Goal: Task Accomplishment & Management: Use online tool/utility

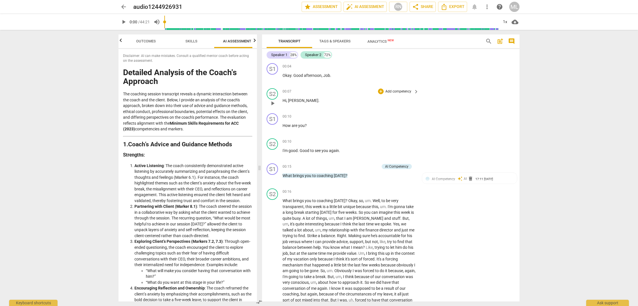
scroll to position [946, 0]
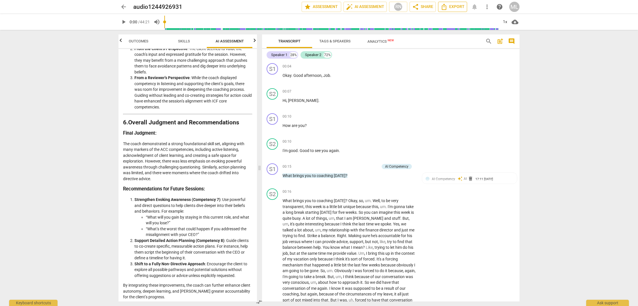
click at [451, 7] on span "Export" at bounding box center [452, 6] width 24 height 7
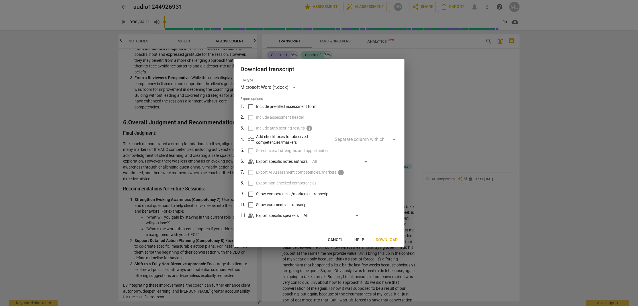
click at [388, 240] on span "Download" at bounding box center [386, 240] width 22 height 6
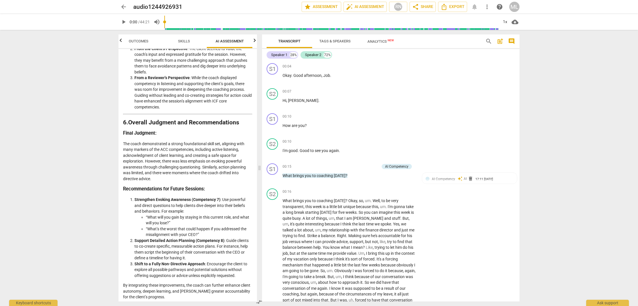
click at [588, 84] on div "arrow_back audio1244926931 edit star Assessment auto_fix_high AI Assessment RN …" at bounding box center [319, 153] width 638 height 306
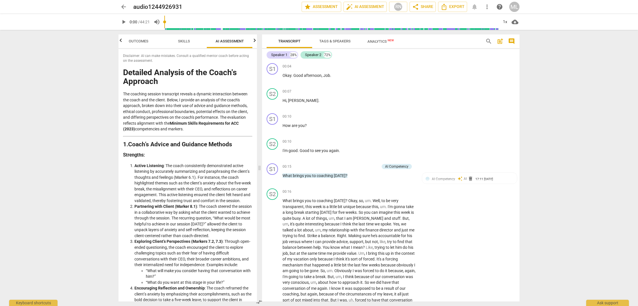
scroll to position [0, 0]
click at [426, 7] on span "share Share" at bounding box center [422, 6] width 21 height 7
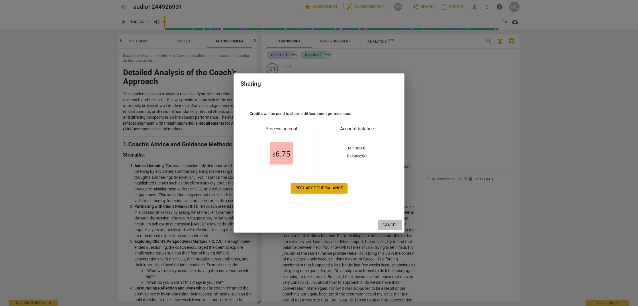
click at [391, 227] on span "Cancel" at bounding box center [389, 225] width 15 height 6
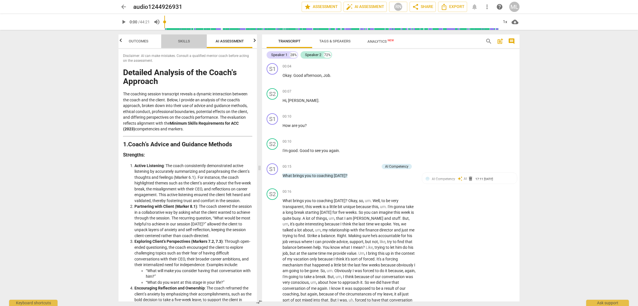
click at [185, 41] on span "Skills" at bounding box center [184, 41] width 12 height 4
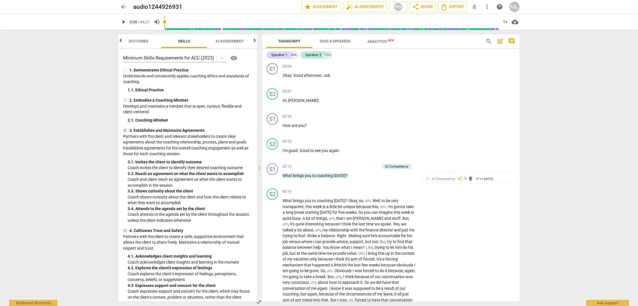
click at [134, 41] on span "Outcomes" at bounding box center [139, 41] width 20 height 4
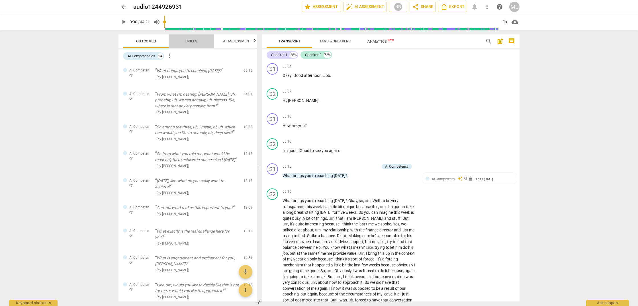
click at [191, 39] on span "Skills" at bounding box center [191, 42] width 26 height 8
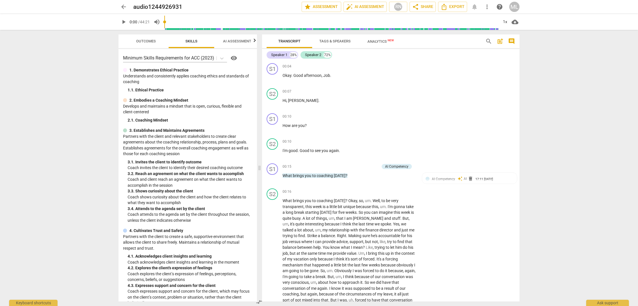
click at [241, 40] on span "AI Assessment" at bounding box center [237, 41] width 28 height 4
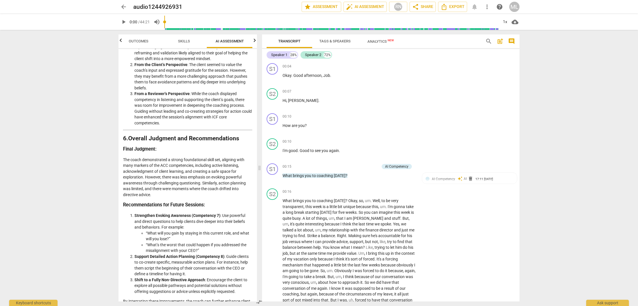
scroll to position [946, 0]
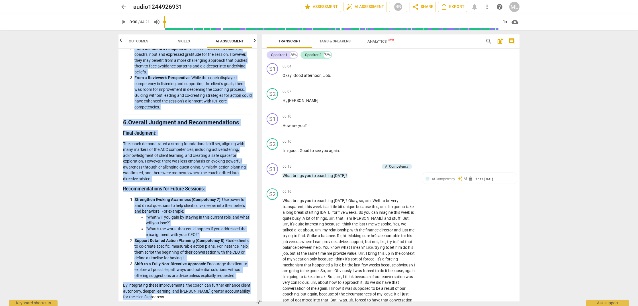
drag, startPoint x: 123, startPoint y: 71, endPoint x: 205, endPoint y: 294, distance: 237.4
copy div "Loremips Dolorsit am con Adipi'e Seddoeiu Tem incididu utlabor etdolorema aliqu…"
click at [189, 40] on span "Skills" at bounding box center [184, 41] width 12 height 4
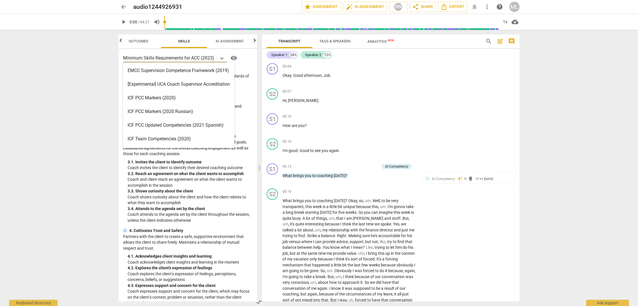
drag, startPoint x: 123, startPoint y: 57, endPoint x: 177, endPoint y: 102, distance: 70.3
click at [177, 0] on body "arrow_back audio1244926931 edit star Assessment auto_fix_high AI Assessment RN …" at bounding box center [319, 0] width 638 height 0
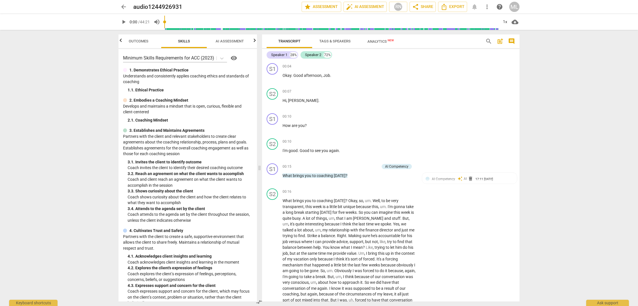
click at [50, 61] on div "arrow_back audio1244926931 edit star Assessment auto_fix_high AI Assessment RN …" at bounding box center [319, 153] width 638 height 306
click at [235, 58] on span "visibility" at bounding box center [233, 58] width 7 height 7
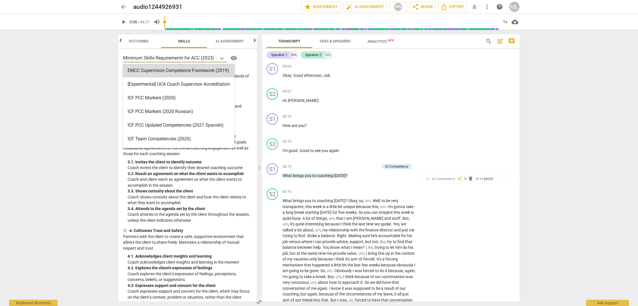
drag, startPoint x: 124, startPoint y: 57, endPoint x: 158, endPoint y: 40, distance: 39.1
click at [159, 40] on div "Outcomes Skills AI Assessment Scores EMCC Supervision Competence Framework (201…" at bounding box center [187, 167] width 138 height 267
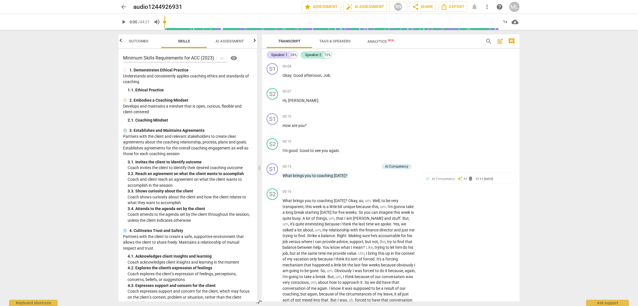
click at [67, 53] on div "arrow_back audio1244926931 edit star Assessment auto_fix_high AI Assessment RN …" at bounding box center [319, 153] width 638 height 306
click at [130, 66] on div "Minimum Skills Requirements for ACC (2023) visibility 1. Demonstrates Ethical P…" at bounding box center [187, 175] width 138 height 252
click at [137, 64] on div "Minimum Skills Requirements for ACC (2023) visibility 1. Demonstrates Ethical P…" at bounding box center [187, 175] width 138 height 252
drag, startPoint x: 132, startPoint y: 65, endPoint x: 137, endPoint y: 88, distance: 24.3
click at [147, 94] on div "Minimum Skills Requirements for ACC (2023) visibility 1. Demonstrates Ethical P…" at bounding box center [187, 175] width 138 height 252
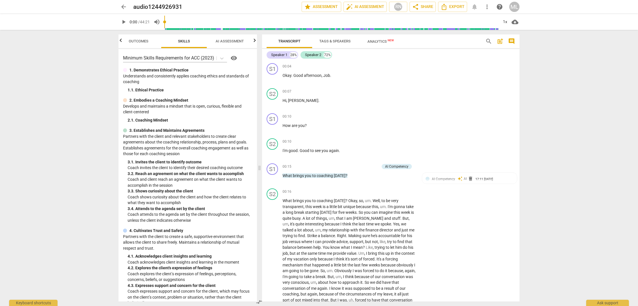
click at [121, 71] on div "Minimum Skills Requirements for ACC (2023) visibility 1. Demonstrates Ethical P…" at bounding box center [187, 175] width 138 height 252
click at [122, 69] on div "Minimum Skills Requirements for ACC (2023) visibility 1. Demonstrates Ethical P…" at bounding box center [187, 175] width 138 height 252
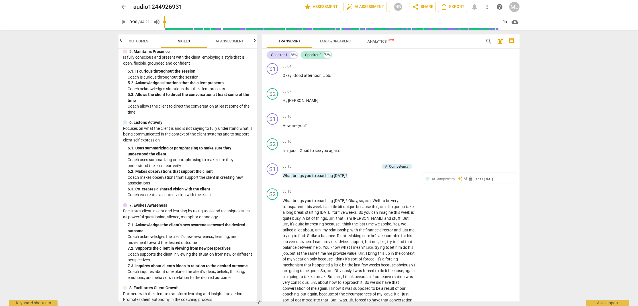
scroll to position [310, 0]
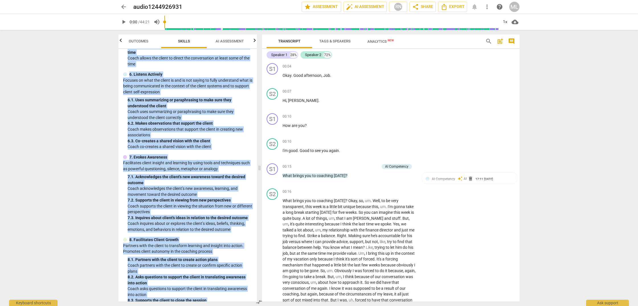
drag, startPoint x: 121, startPoint y: 69, endPoint x: 155, endPoint y: 301, distance: 234.4
click at [155, 301] on div "Minimum Skills Requirements for ACC (2023) visibility 1. Demonstrates Ethical P…" at bounding box center [187, 175] width 138 height 252
copy div "1. Demonstrates Ethical Practice Understands and consistently applies coaching …"
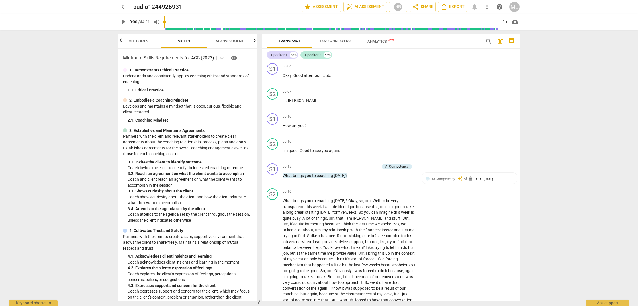
click at [51, 72] on div "arrow_back audio1244926931 edit star Assessment auto_fix_high AI Assessment RN …" at bounding box center [319, 153] width 638 height 306
click at [204, 57] on p "Minimum Skills Requirements for ACC (2023)" at bounding box center [168, 58] width 91 height 7
click at [134, 40] on span "Outcomes" at bounding box center [139, 41] width 20 height 4
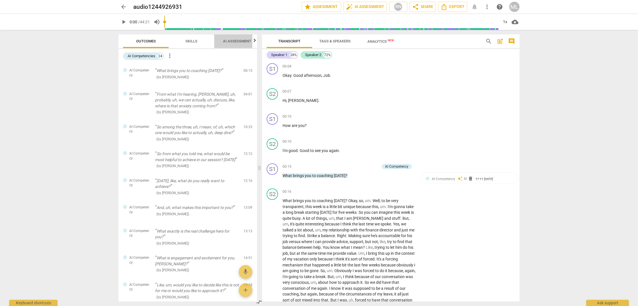
click at [242, 43] on span "AI Assessment" at bounding box center [237, 42] width 42 height 8
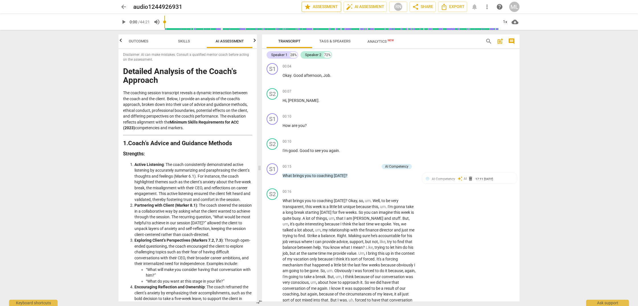
scroll to position [0, 0]
click at [323, 7] on span "star Assessment" at bounding box center [321, 6] width 34 height 7
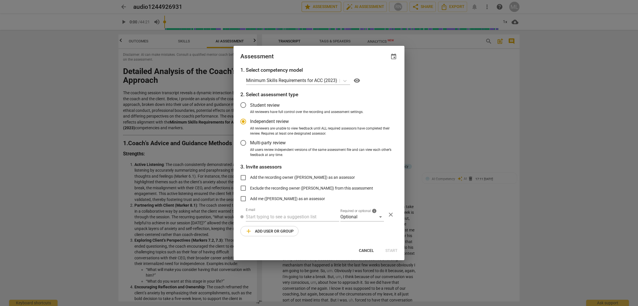
scroll to position [0, 0]
click at [364, 248] on span "Cancel" at bounding box center [366, 251] width 15 height 6
radio input "false"
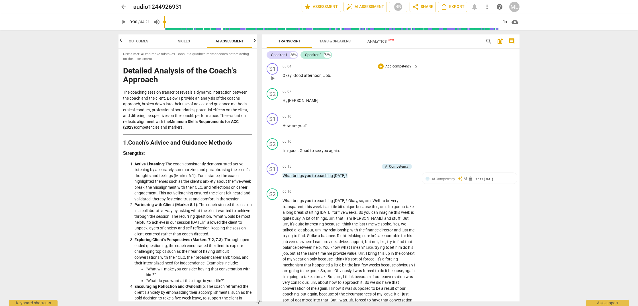
scroll to position [2, 0]
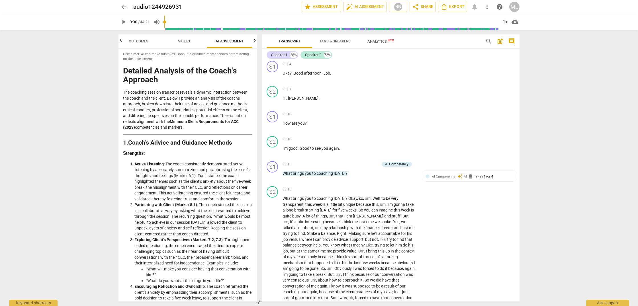
click at [515, 20] on span "cloud_download" at bounding box center [514, 22] width 7 height 7
click at [531, 22] on li "Download audio" at bounding box center [531, 22] width 42 height 14
click at [373, 42] on span "Analytics New" at bounding box center [380, 41] width 26 height 4
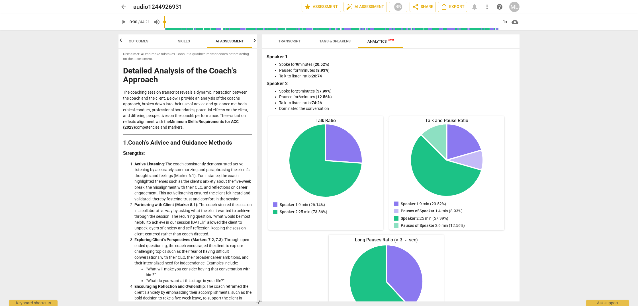
click at [340, 42] on span "Tags & Speakers" at bounding box center [334, 41] width 31 height 4
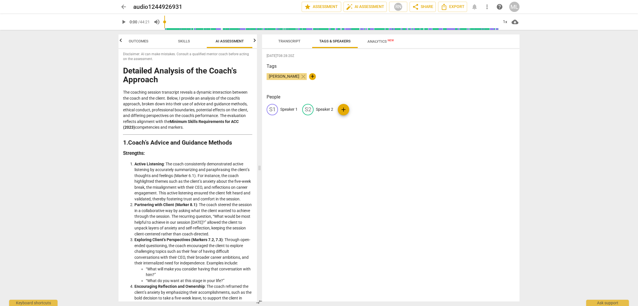
click at [278, 76] on span "[PERSON_NAME]" at bounding box center [283, 76] width 35 height 5
click at [290, 42] on span "Transcript" at bounding box center [289, 41] width 22 height 4
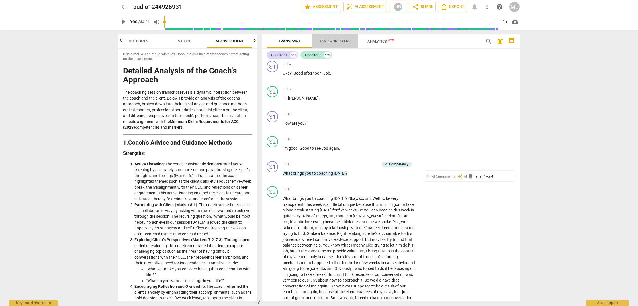
click at [342, 41] on span "Tags & Speakers" at bounding box center [334, 41] width 31 height 4
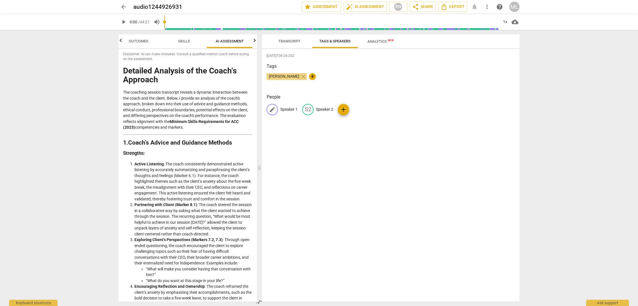
click at [273, 110] on span "edit" at bounding box center [272, 109] width 7 height 7
click at [309, 75] on span "+" at bounding box center [312, 76] width 7 height 7
type input "Coachee"
click at [281, 77] on span "[PERSON_NAME]" at bounding box center [283, 76] width 35 height 5
click at [300, 76] on span "close" at bounding box center [303, 76] width 7 height 7
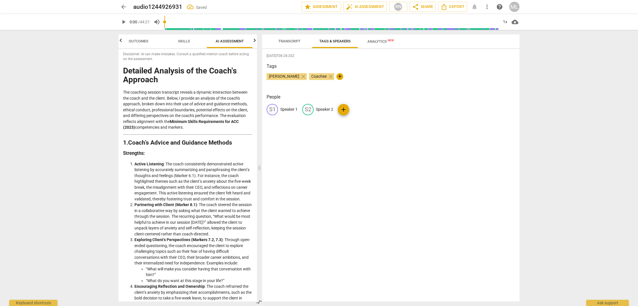
click at [282, 77] on span "[PERSON_NAME]" at bounding box center [283, 76] width 35 height 5
click at [288, 75] on span "[PERSON_NAME]" at bounding box center [283, 76] width 35 height 5
click at [300, 75] on span "close" at bounding box center [303, 76] width 7 height 7
click at [299, 76] on span "+" at bounding box center [297, 76] width 7 height 7
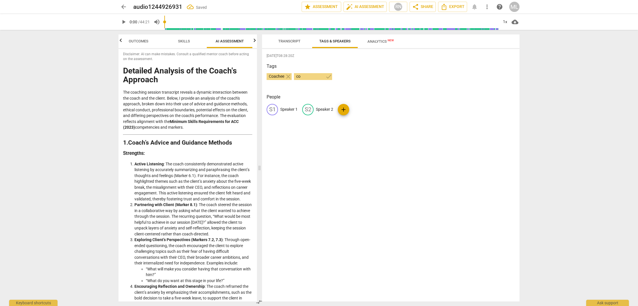
type input "c"
type input "Coach"
click at [273, 110] on span "edit" at bounding box center [272, 109] width 7 height 7
type input "c"
type input "Coach"
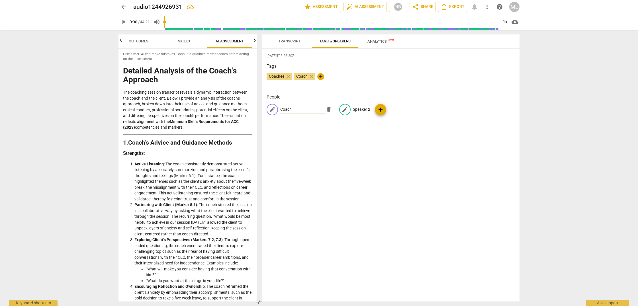
click at [361, 108] on p "Speaker 2" at bounding box center [361, 109] width 17 height 6
type input "Coachee"
click at [413, 128] on div "[DATE]T08:28:20Z Tags Coachee close Coach close + People CO Coach edit Coachee …" at bounding box center [390, 175] width 257 height 252
click at [291, 42] on span "Transcript" at bounding box center [289, 41] width 22 height 4
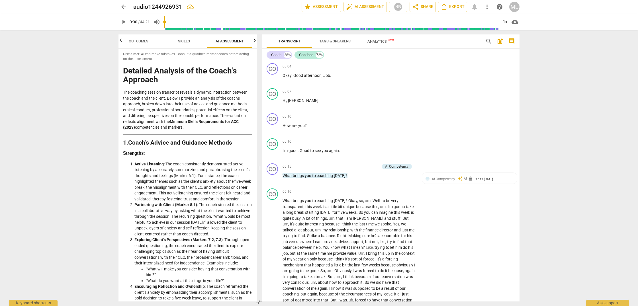
click at [340, 41] on span "Tags & Speakers" at bounding box center [334, 41] width 31 height 4
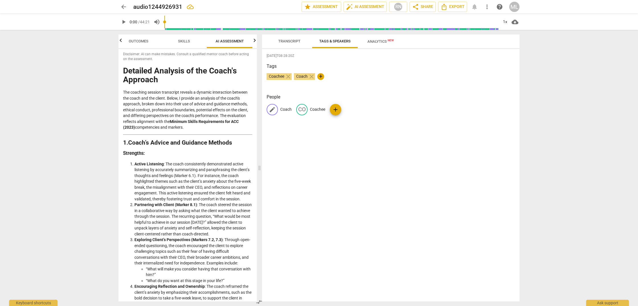
click at [271, 110] on span "edit" at bounding box center [272, 109] width 7 height 7
type input "[PERSON_NAME]"
click at [326, 132] on div "[DATE]T08:28:20Z Tags Coachee close Coach close + People edit [PERSON_NAME] CO …" at bounding box center [390, 175] width 257 height 252
click at [291, 40] on span "Transcript" at bounding box center [289, 41] width 22 height 4
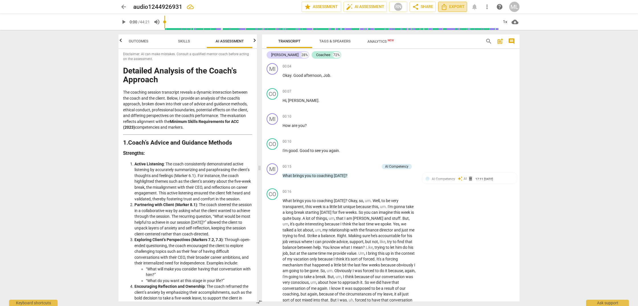
click at [453, 7] on span "Export" at bounding box center [452, 6] width 24 height 7
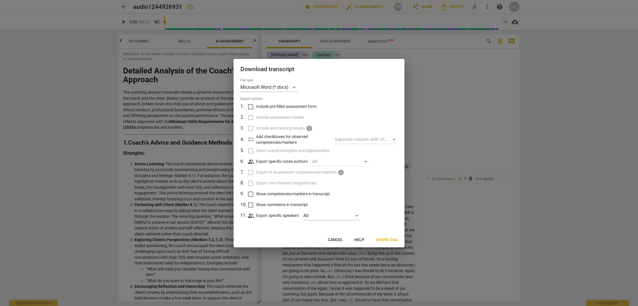
click at [388, 237] on span "Download" at bounding box center [386, 240] width 22 height 6
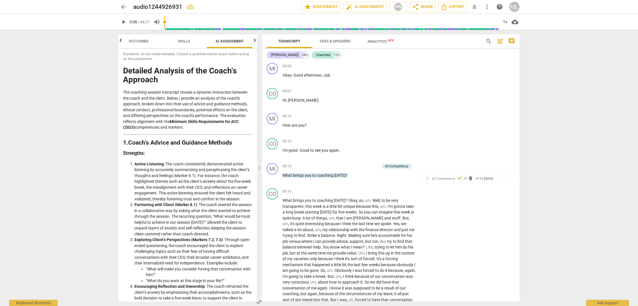
click at [514, 7] on div "ML" at bounding box center [514, 7] width 10 height 10
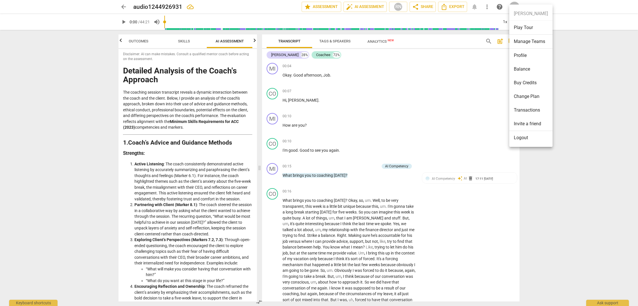
click at [581, 61] on div at bounding box center [319, 153] width 638 height 306
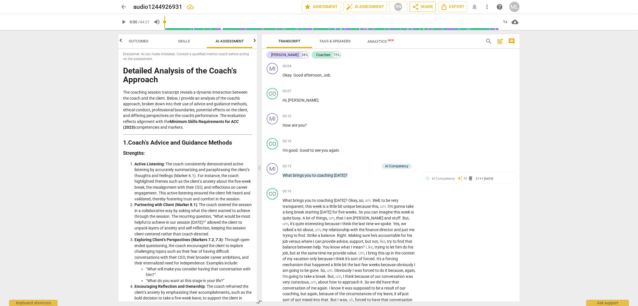
click at [426, 6] on span "share Share" at bounding box center [422, 6] width 21 height 7
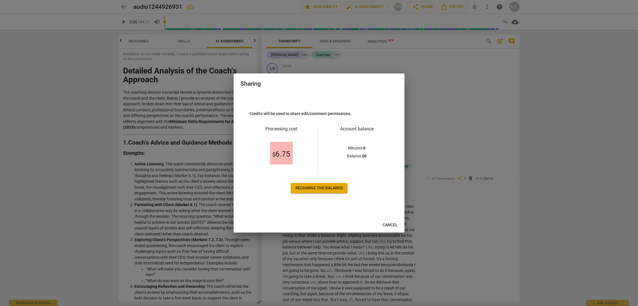
click at [474, 72] on div at bounding box center [319, 153] width 638 height 306
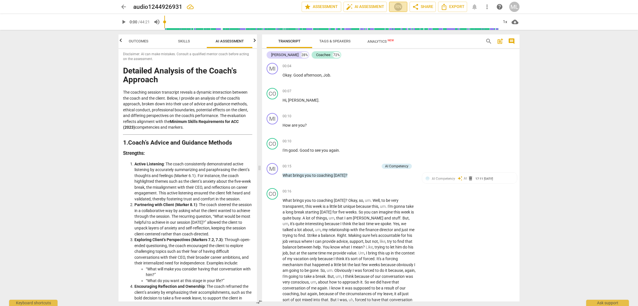
click at [399, 5] on div "RN" at bounding box center [398, 7] width 9 height 9
click at [399, 5] on div at bounding box center [319, 153] width 638 height 306
click at [317, 4] on span "star Assessment" at bounding box center [321, 6] width 34 height 7
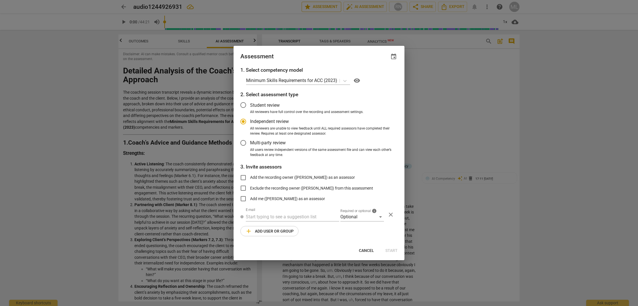
scroll to position [0, 0]
click at [369, 250] on span "Cancel" at bounding box center [366, 251] width 15 height 6
radio input "false"
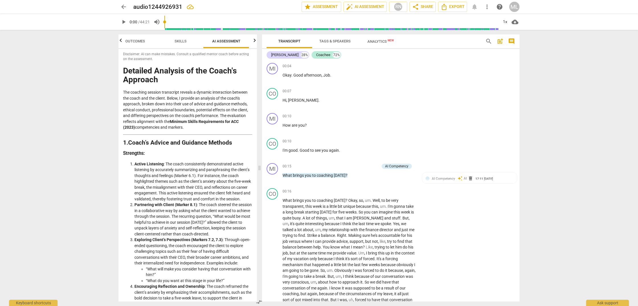
scroll to position [0, 12]
click at [123, 6] on span "arrow_back" at bounding box center [123, 6] width 7 height 7
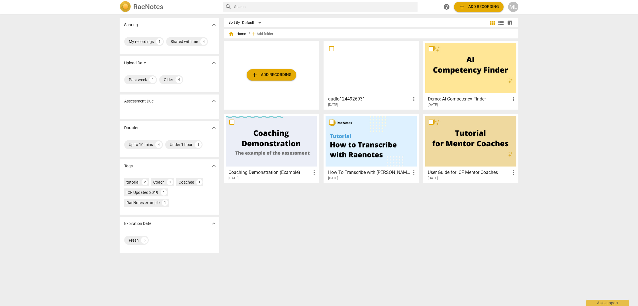
click at [374, 66] on div at bounding box center [370, 68] width 91 height 50
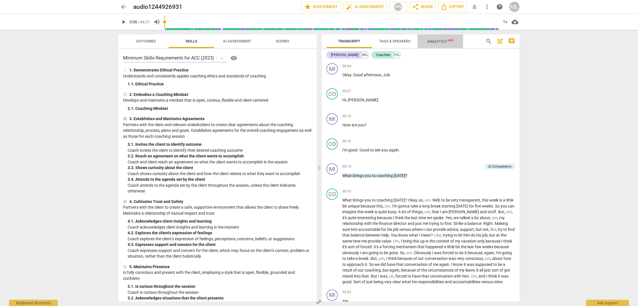
click at [438, 41] on span "Analytics New" at bounding box center [440, 41] width 26 height 4
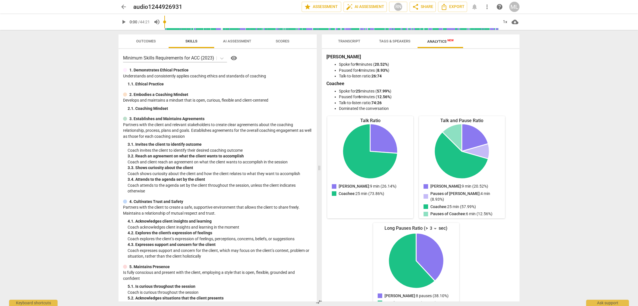
click at [284, 41] on span "Scores" at bounding box center [283, 41] width 14 height 4
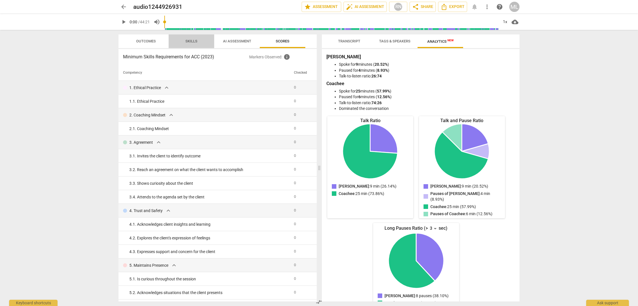
drag, startPoint x: 190, startPoint y: 42, endPoint x: 164, endPoint y: 42, distance: 26.5
click at [190, 42] on span "Skills" at bounding box center [191, 41] width 12 height 4
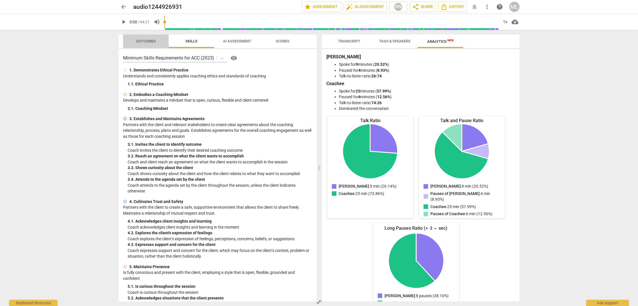
click at [150, 41] on span "Outcomes" at bounding box center [146, 41] width 20 height 4
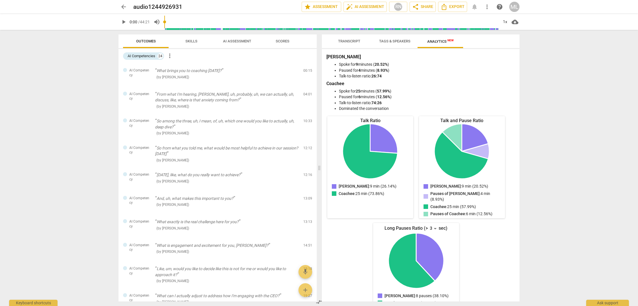
click at [191, 42] on span "Skills" at bounding box center [191, 41] width 12 height 4
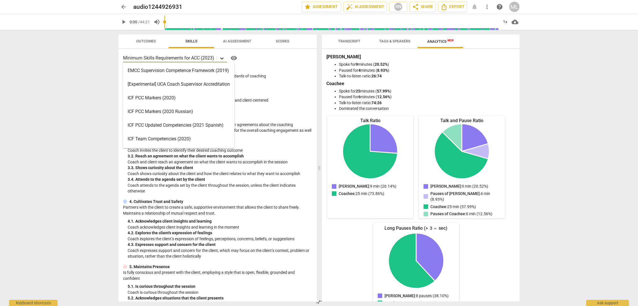
click at [222, 58] on icon at bounding box center [222, 59] width 6 height 6
click at [172, 71] on div "EMCC Supervision Competence Framework (2019)" at bounding box center [178, 71] width 111 height 14
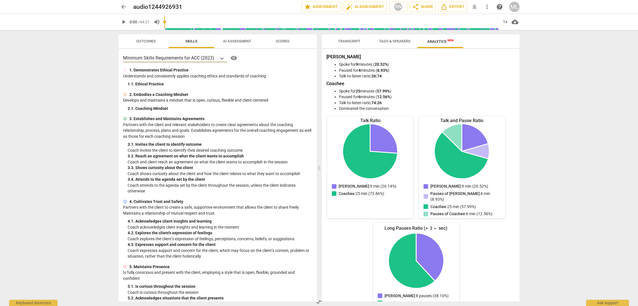
scroll to position [1, 0]
click at [222, 56] on icon at bounding box center [222, 58] width 6 height 6
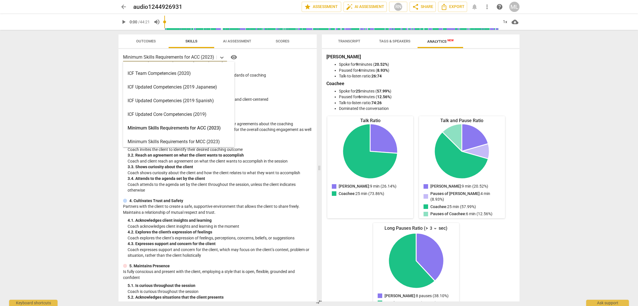
scroll to position [65, 0]
click at [169, 113] on div "ICF Updated Core Competencies (2019)" at bounding box center [178, 114] width 111 height 14
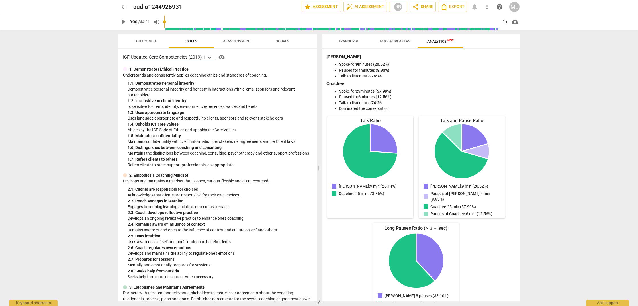
scroll to position [0, 0]
click at [237, 39] on span "AI Assessment" at bounding box center [237, 41] width 28 height 4
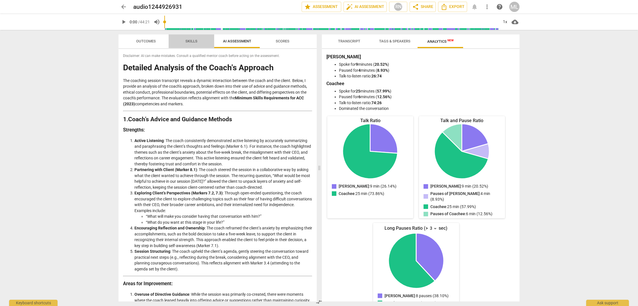
click at [191, 41] on span "Skills" at bounding box center [191, 41] width 12 height 4
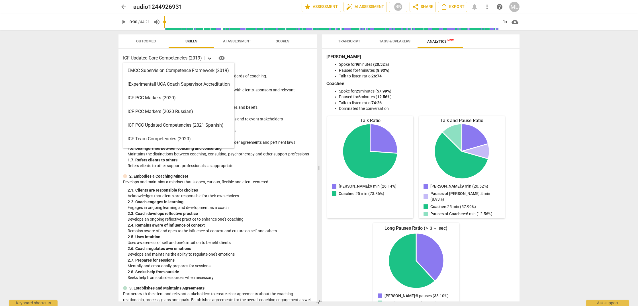
click at [212, 57] on icon at bounding box center [210, 59] width 6 height 6
drag, startPoint x: 184, startPoint y: 71, endPoint x: 369, endPoint y: 157, distance: 203.9
click at [184, 71] on div "EMCC Supervision Competence Framework (2019)" at bounding box center [178, 71] width 111 height 14
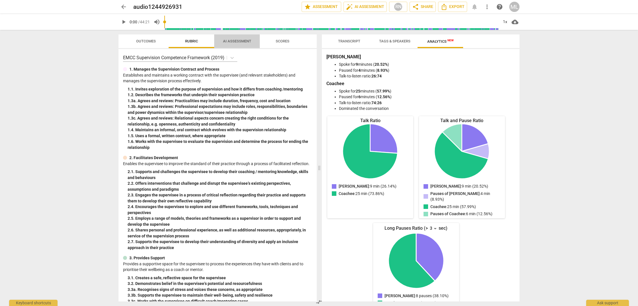
click at [246, 41] on span "AI Assessment" at bounding box center [237, 41] width 28 height 4
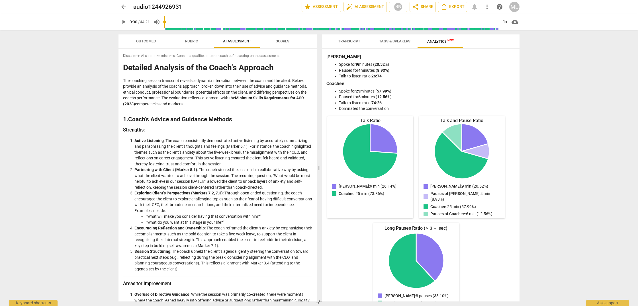
scroll to position [0, 0]
click at [246, 41] on span "AI Assessment" at bounding box center [237, 41] width 28 height 4
click at [366, 6] on span "auto_fix_high AI Assessment" at bounding box center [365, 6] width 38 height 7
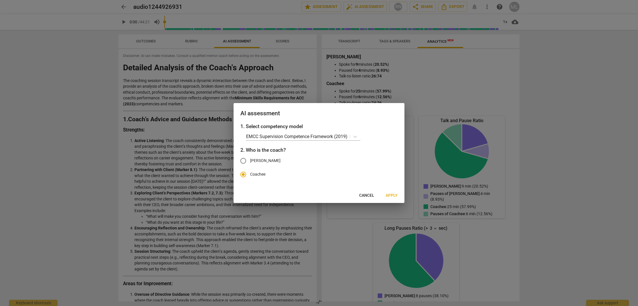
click at [260, 162] on label "[PERSON_NAME]" at bounding box center [314, 161] width 157 height 14
click at [250, 162] on input "[PERSON_NAME]" at bounding box center [243, 161] width 14 height 14
radio input "true"
radio input "false"
click at [392, 195] on span "Apply" at bounding box center [391, 196] width 12 height 6
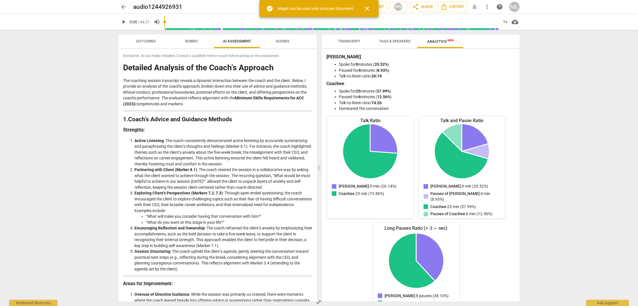
scroll to position [7, 0]
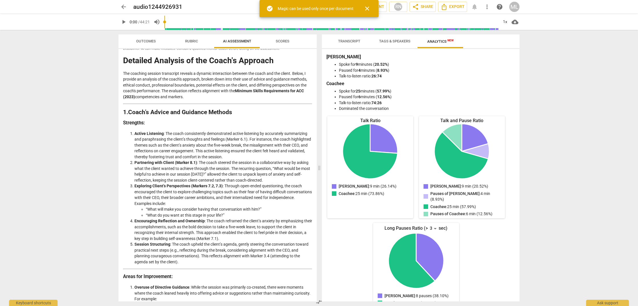
click at [368, 10] on span "close" at bounding box center [366, 8] width 7 height 7
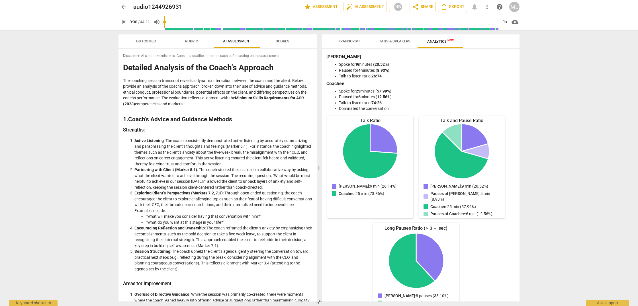
scroll to position [0, 0]
